Goal: Navigation & Orientation: Find specific page/section

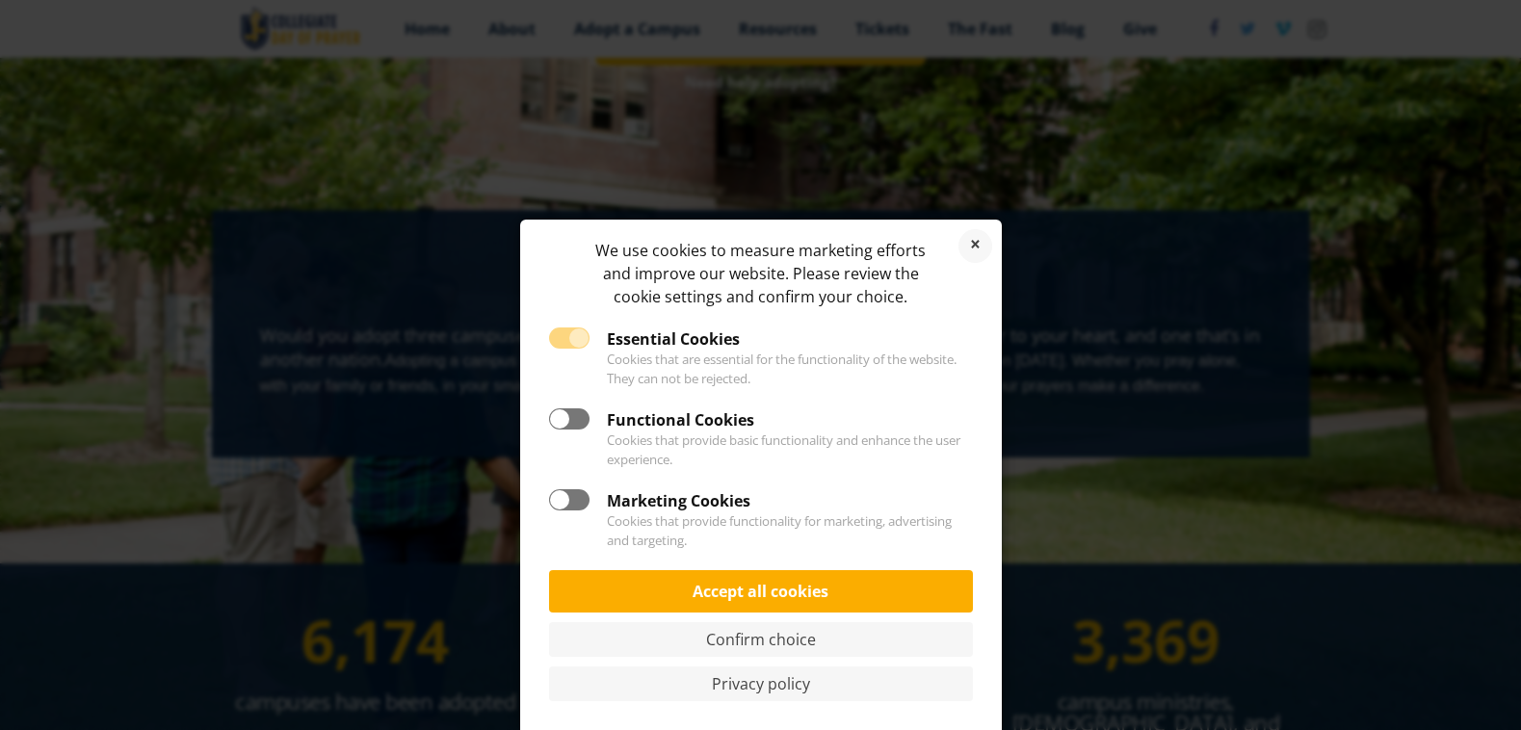
scroll to position [489, 0]
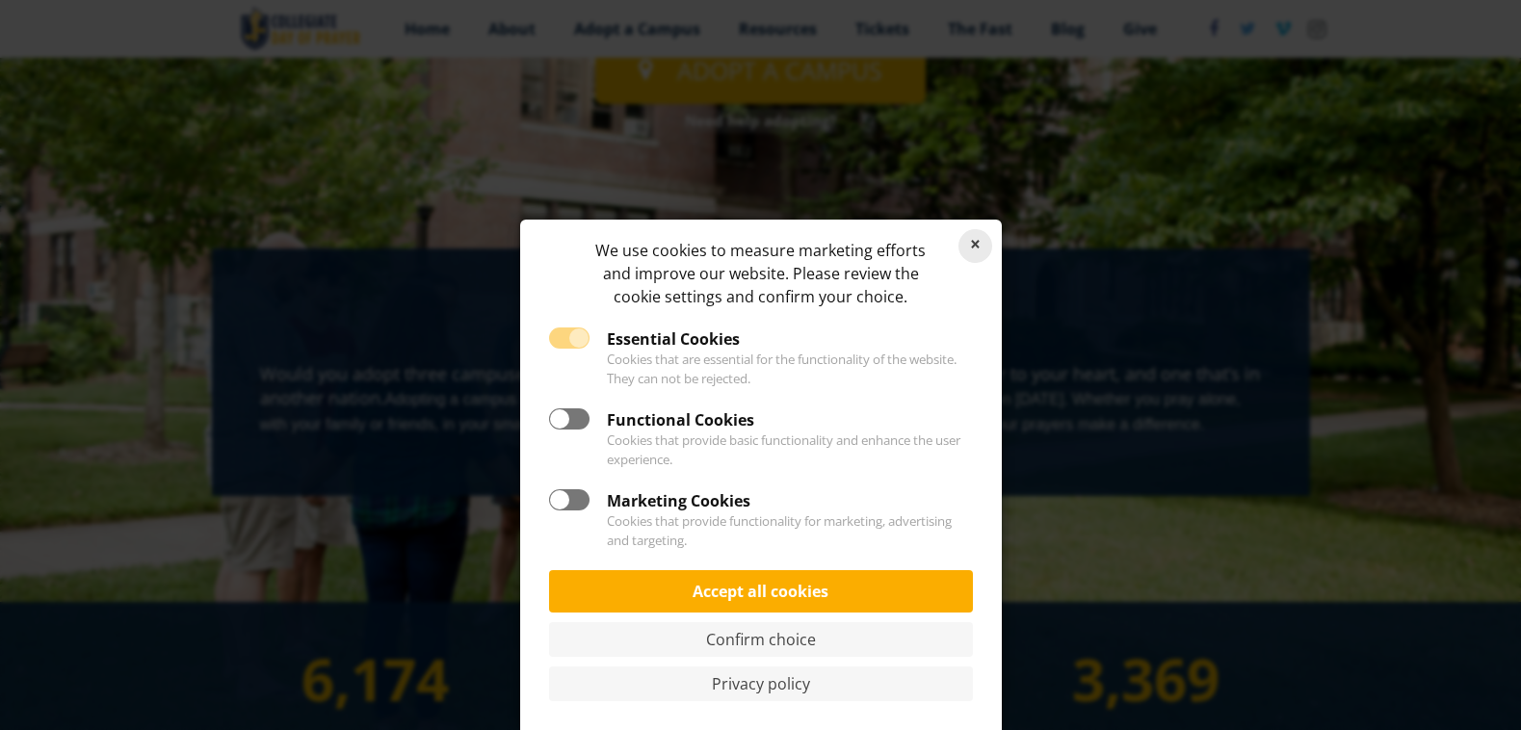
click at [980, 251] on link "Reject cookies" at bounding box center [976, 246] width 34 height 34
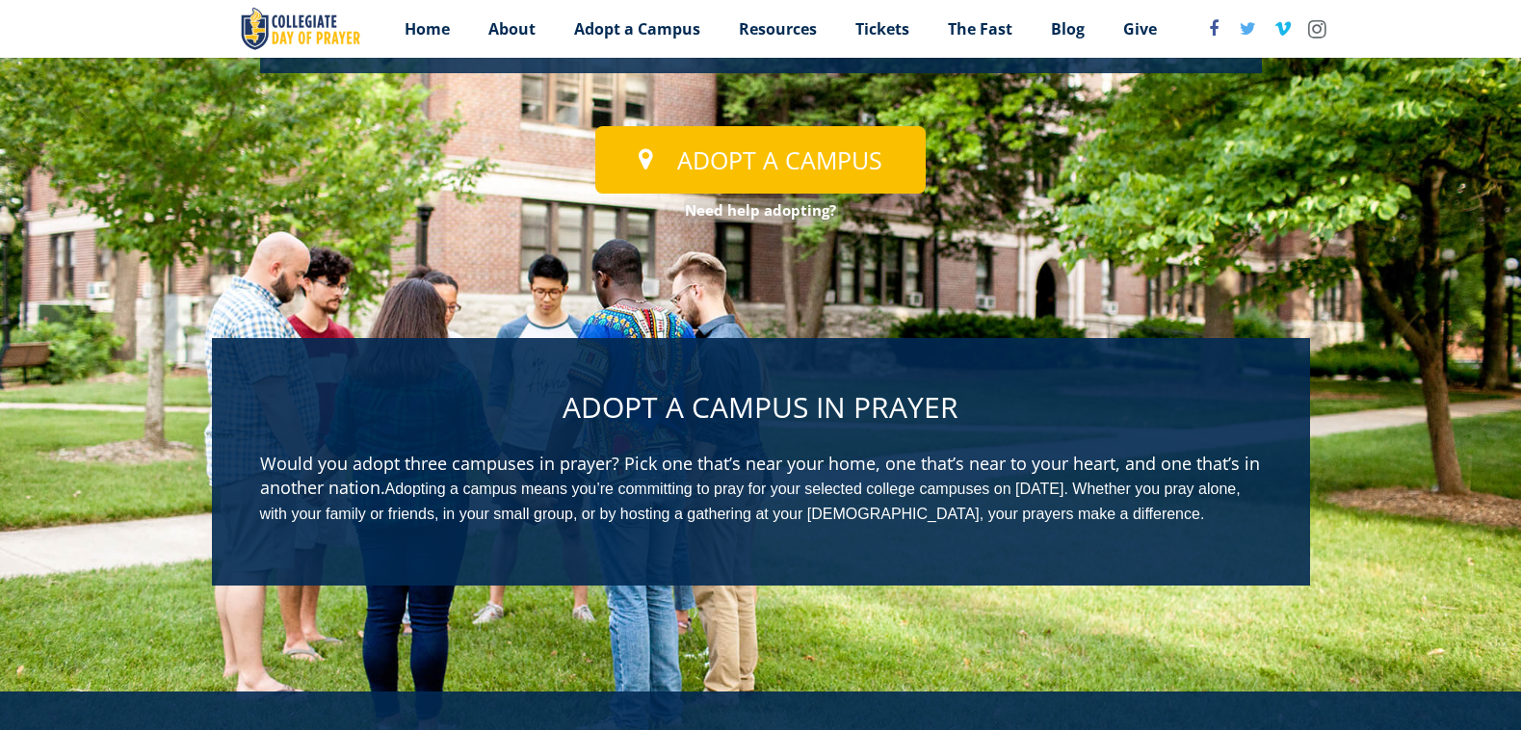
scroll to position [0, 0]
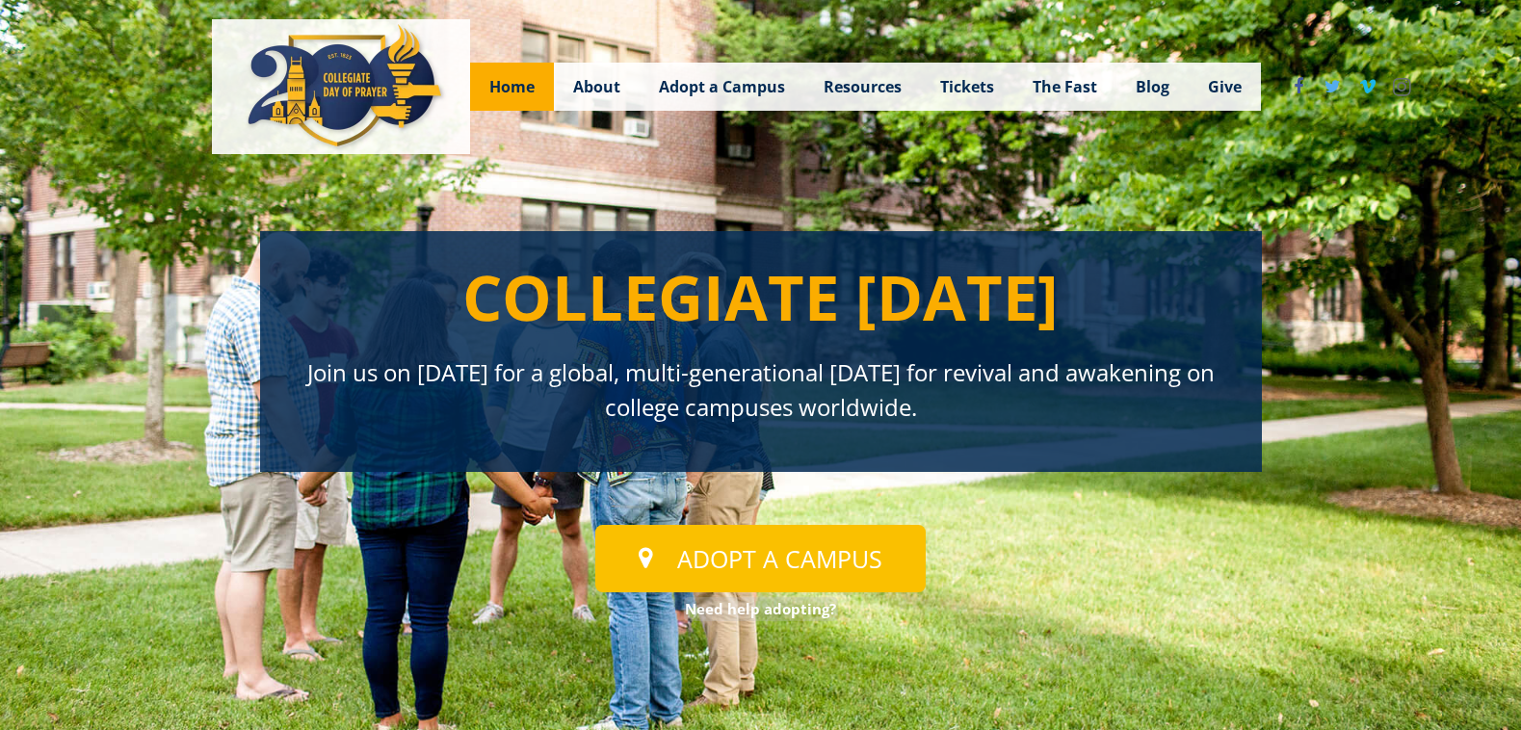
click at [515, 94] on span "Home" at bounding box center [511, 86] width 45 height 21
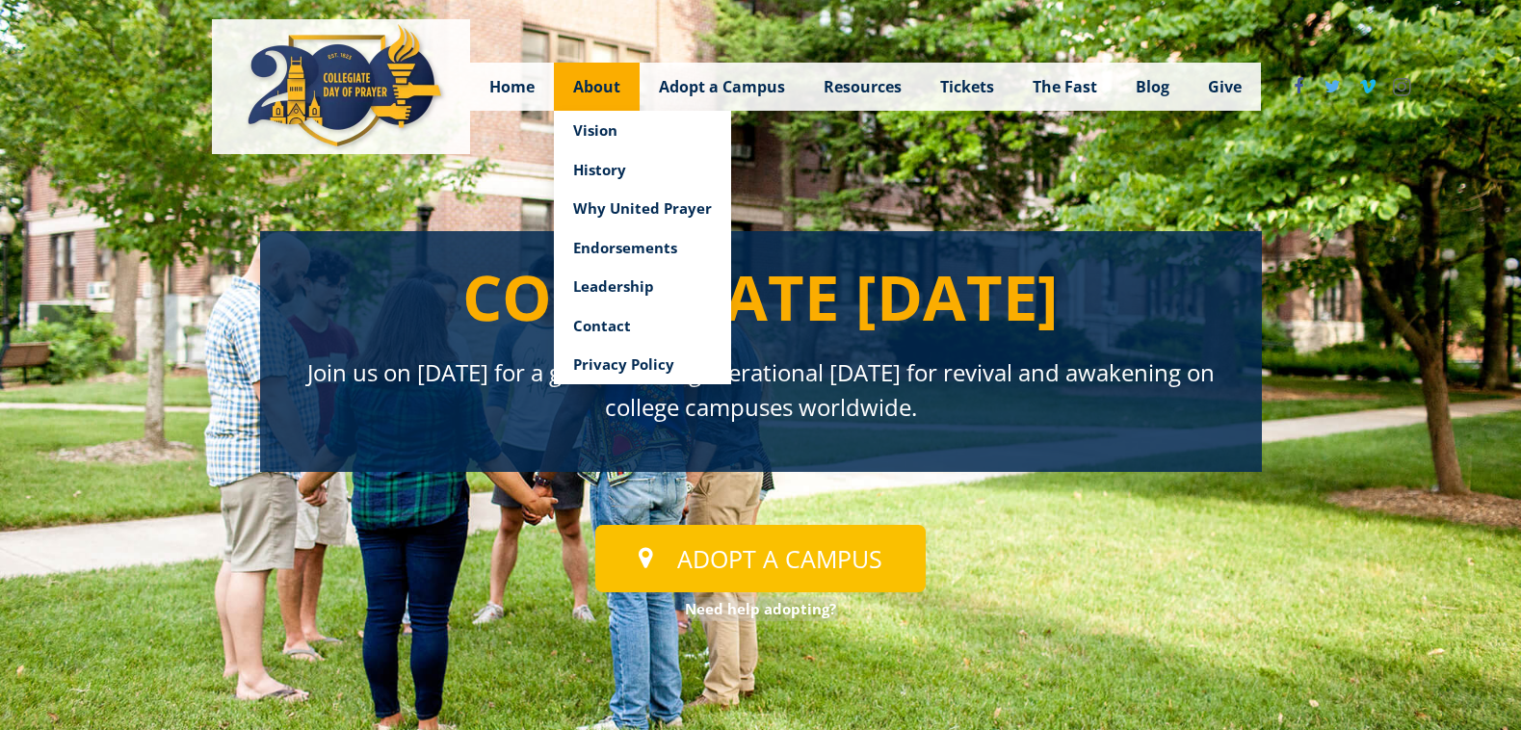
click at [592, 92] on span "About" at bounding box center [596, 86] width 47 height 21
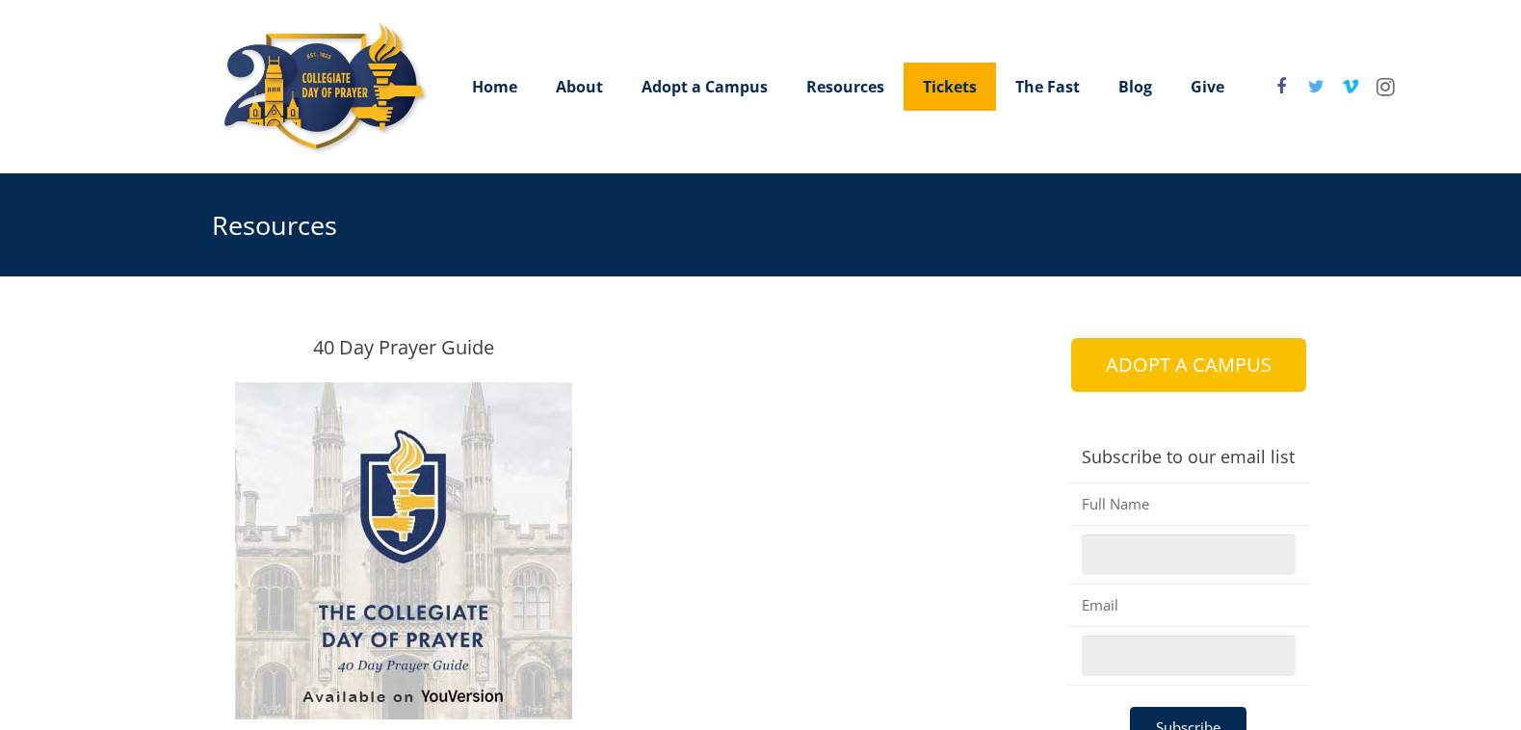
click at [954, 92] on span "Tickets" at bounding box center [950, 86] width 54 height 21
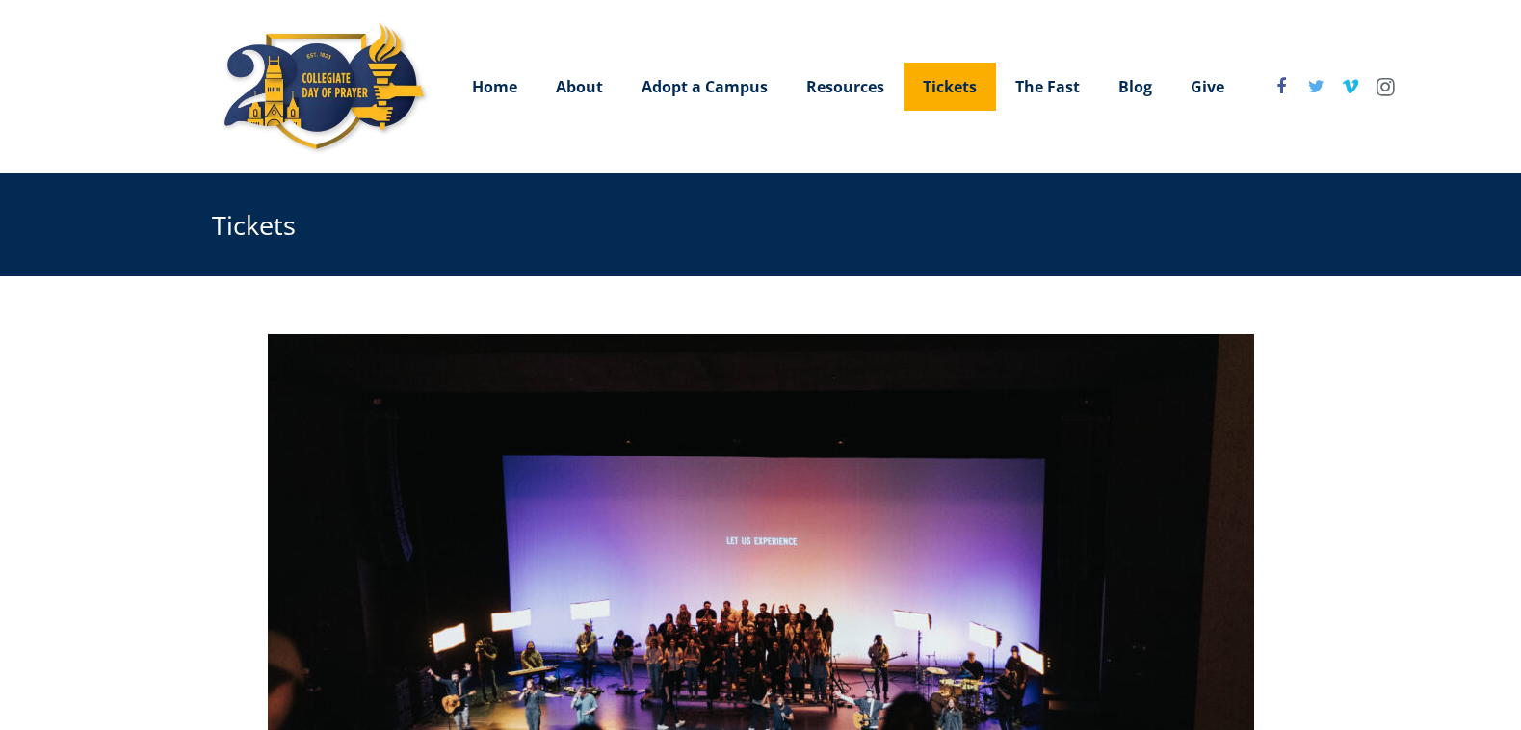
click at [950, 94] on span "Tickets" at bounding box center [950, 86] width 54 height 21
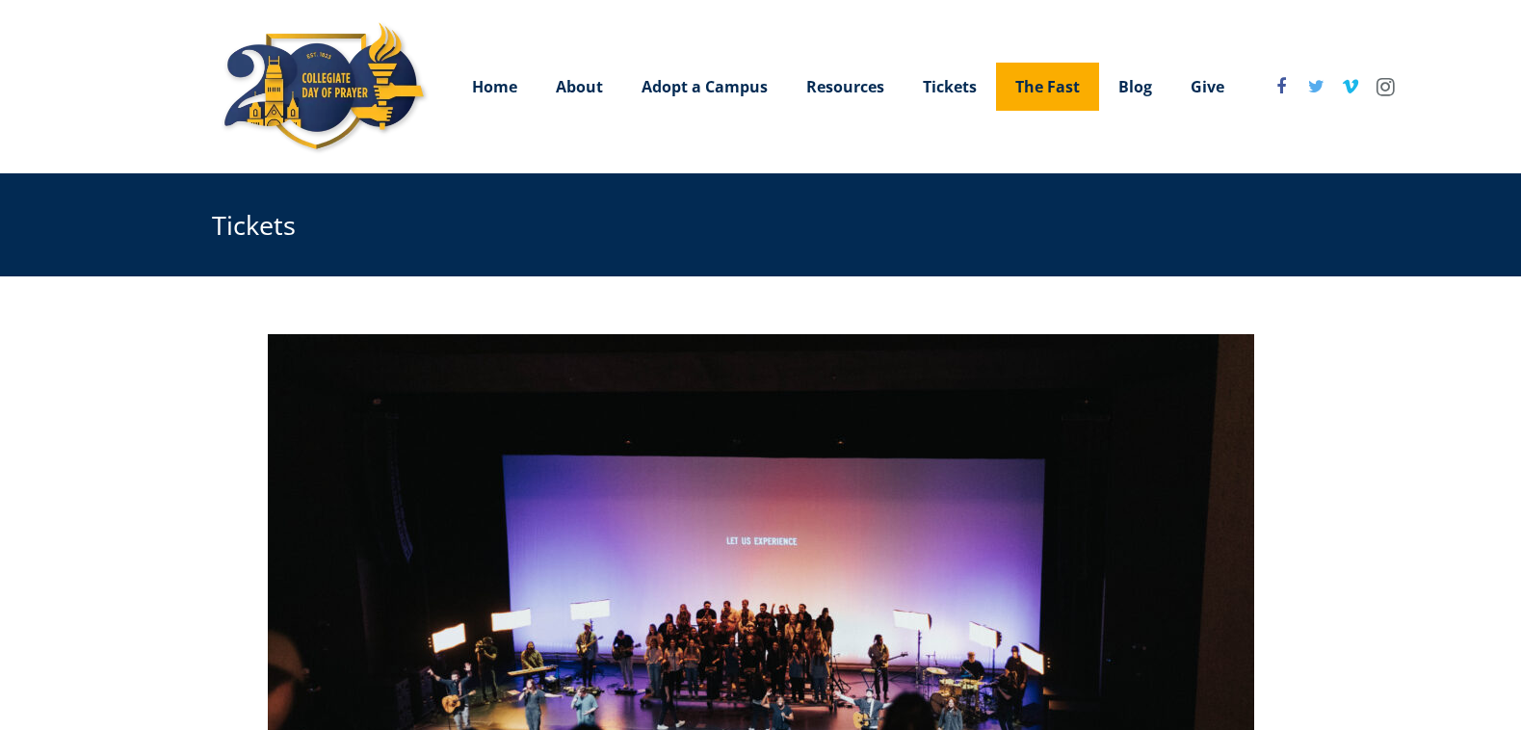
click at [1038, 93] on span "The Fast" at bounding box center [1048, 86] width 65 height 21
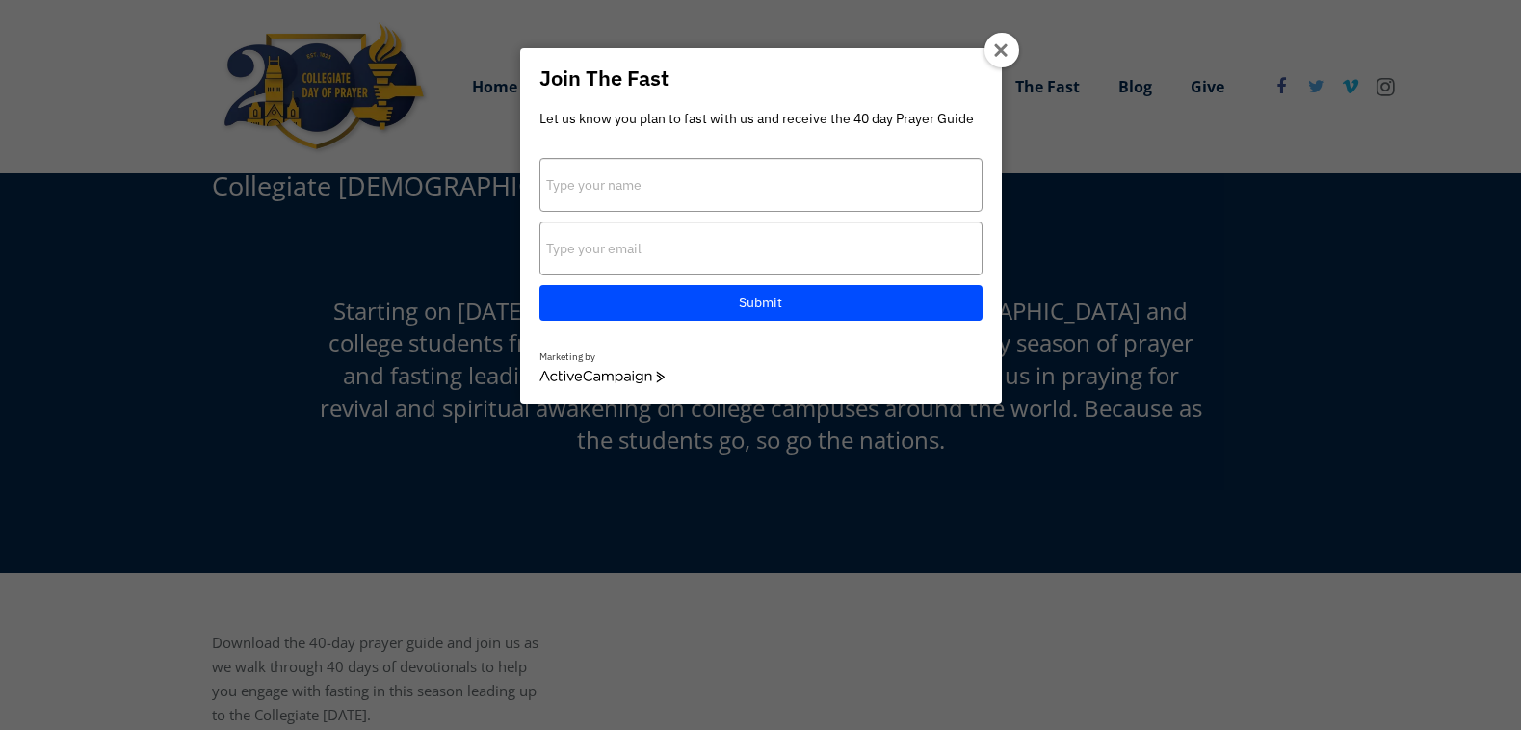
scroll to position [44, 0]
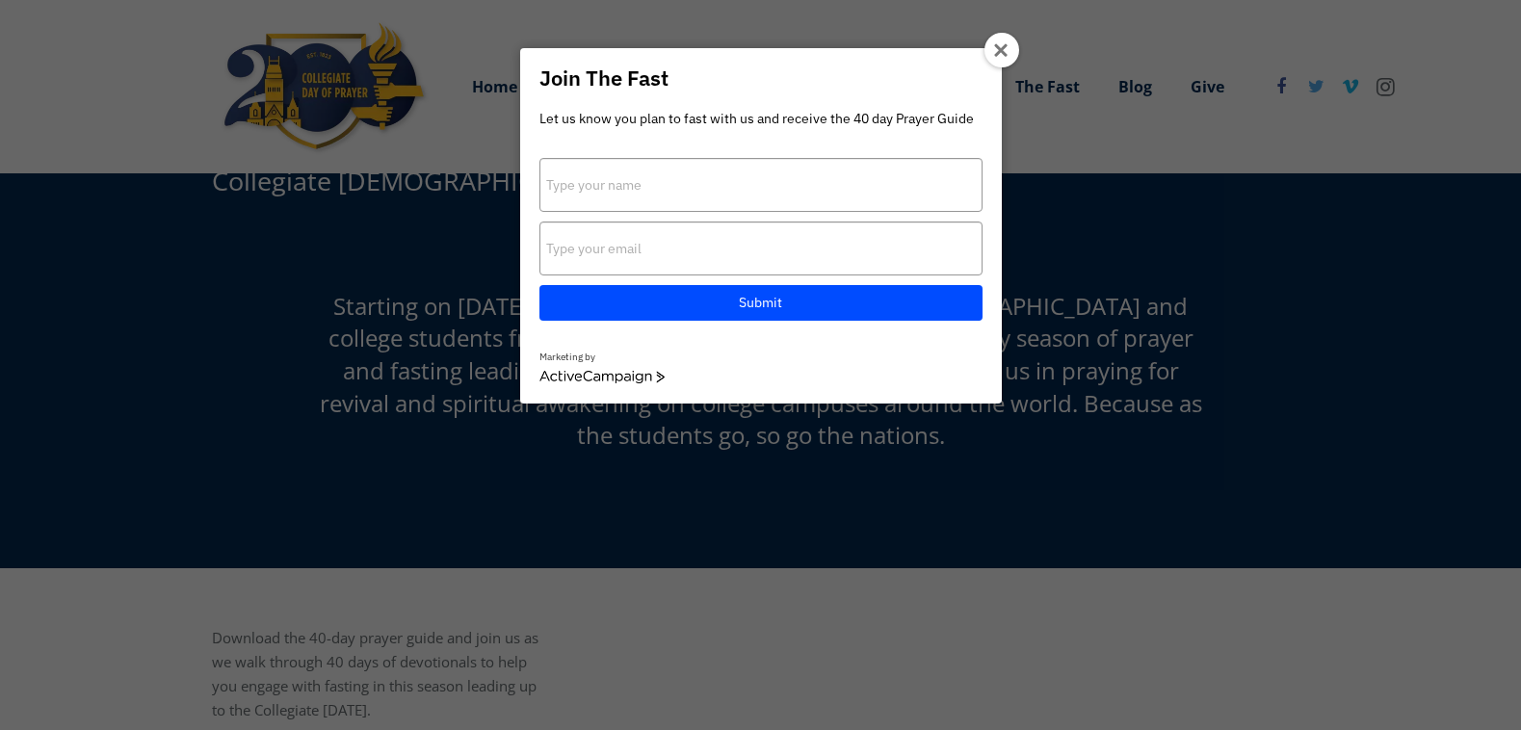
drag, startPoint x: 1007, startPoint y: 46, endPoint x: 1049, endPoint y: 162, distance: 123.1
click at [1008, 48] on icon at bounding box center [1001, 50] width 15 height 15
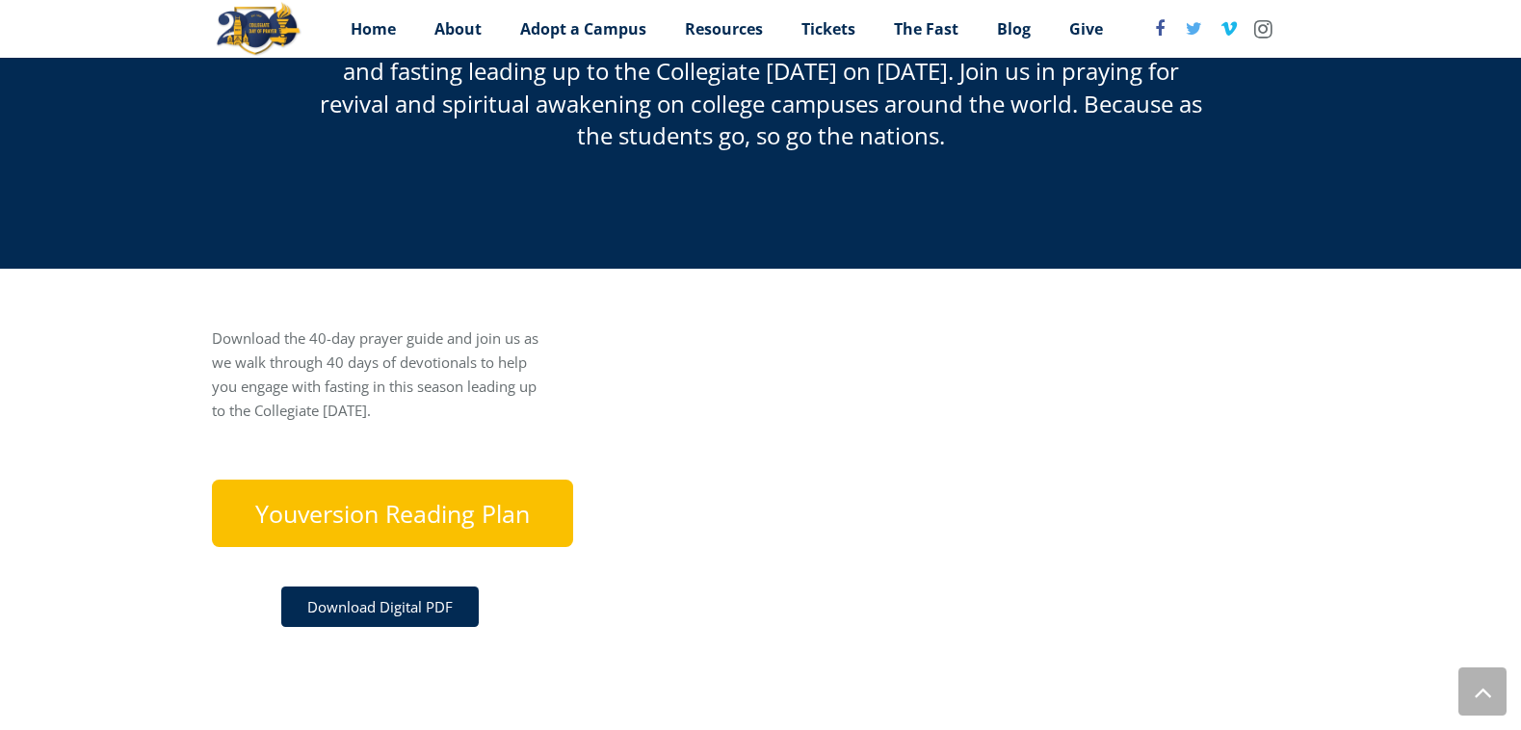
scroll to position [0, 0]
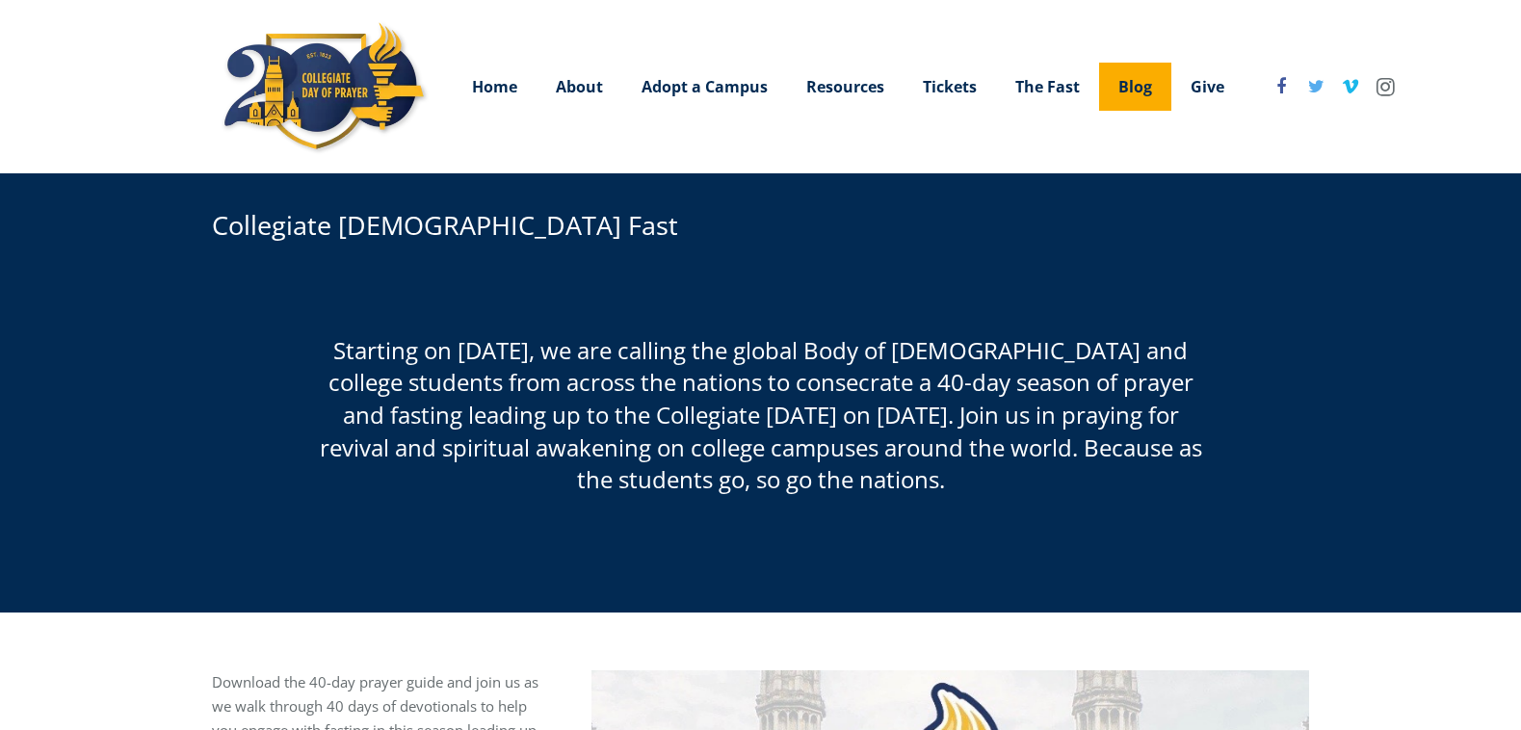
click at [1147, 91] on span "Blog" at bounding box center [1136, 86] width 34 height 21
